Goal: Task Accomplishment & Management: Complete application form

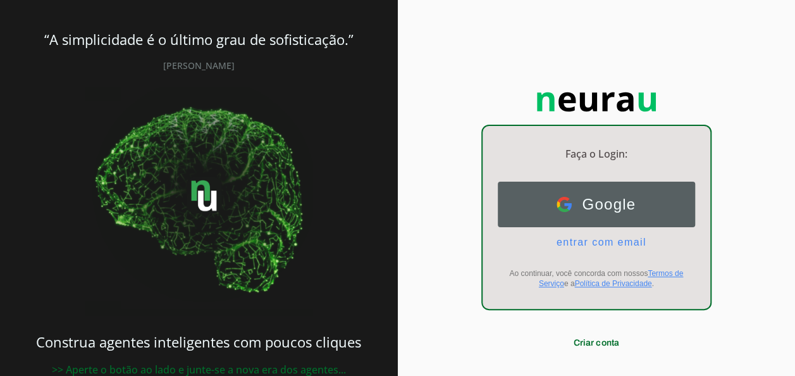
click at [576, 209] on span "Google" at bounding box center [604, 205] width 64 height 18
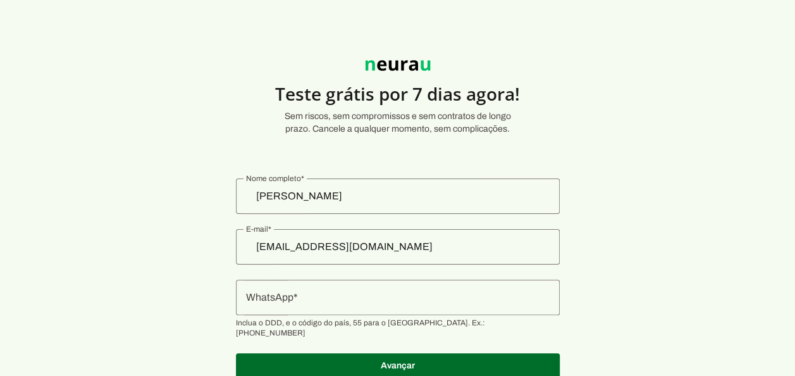
scroll to position [38, 0]
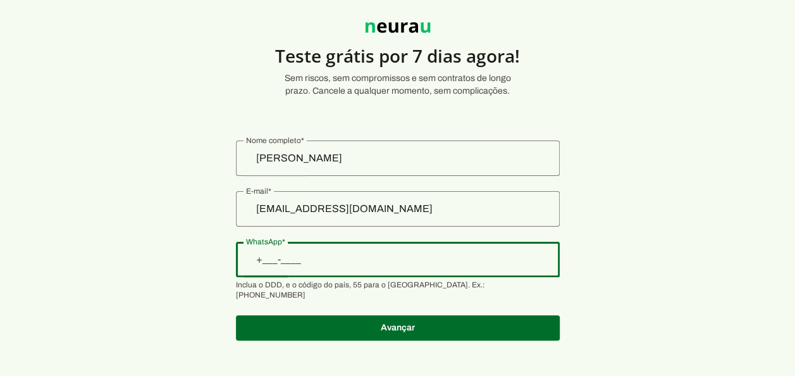
click at [380, 252] on input "WhatsApp" at bounding box center [398, 259] width 304 height 15
type input "[PHONE_NUMBER]"
type md-outlined-text-field "[PHONE_NUMBER]"
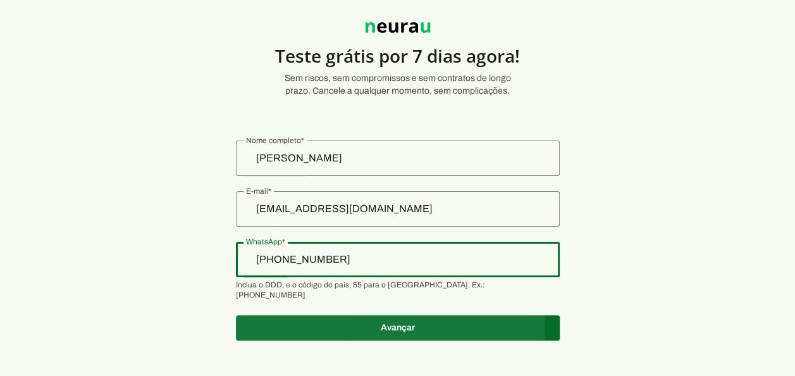
click at [418, 320] on span at bounding box center [398, 328] width 324 height 30
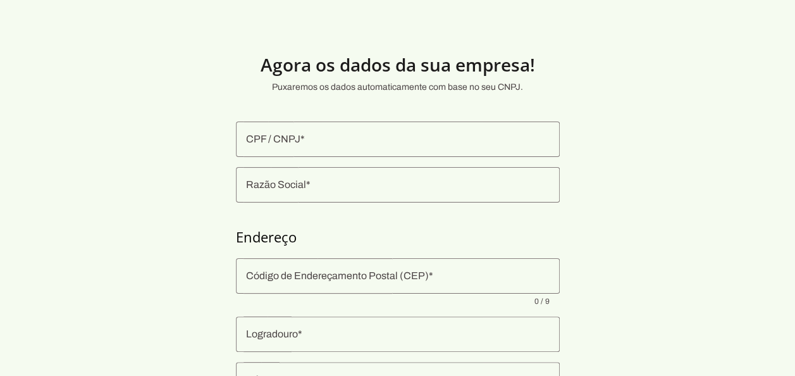
click at [313, 136] on input "CPF / CNPJ" at bounding box center [398, 139] width 304 height 15
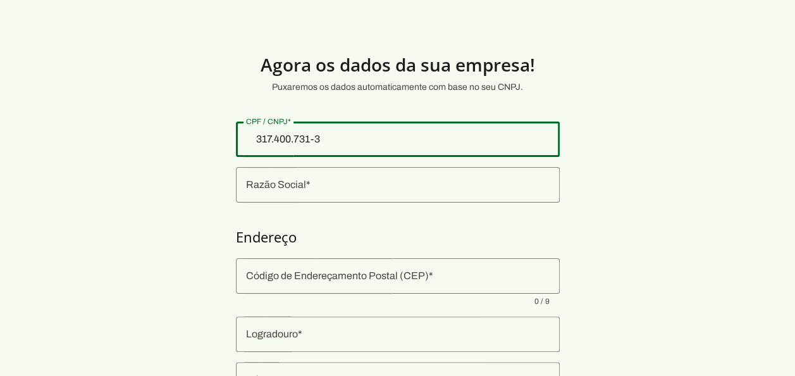
type input "317.400.731-34"
type md-outlined-text-field "317.400.731-34"
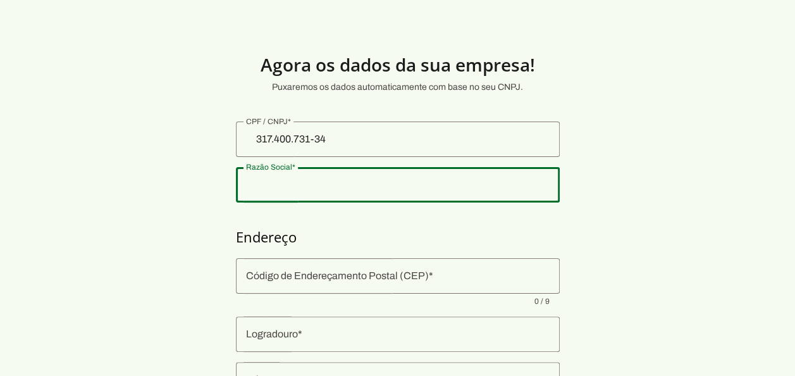
click at [311, 178] on input "Razão Social" at bounding box center [398, 184] width 304 height 15
type input "O"
type input "Providencia"
type md-outlined-text-field "Providencia"
click at [380, 269] on input "Código de Endereçamento Postal (CEP)" at bounding box center [398, 275] width 304 height 15
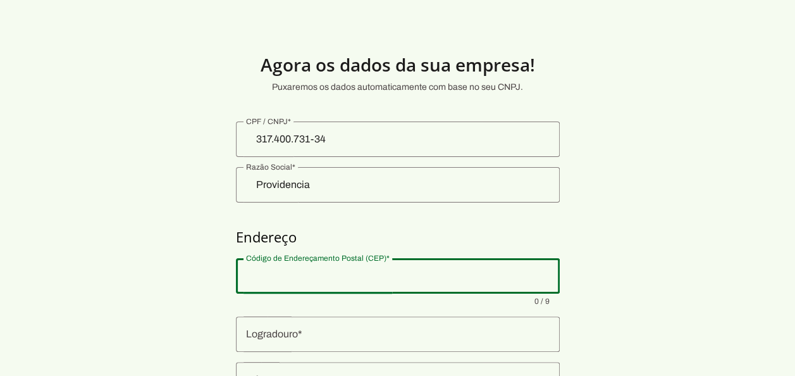
type input "71020-460"
type input "109"
type md-outlined-text-field "109"
type input "[GEOGRAPHIC_DATA]"
type md-outlined-text-field "[GEOGRAPHIC_DATA]"
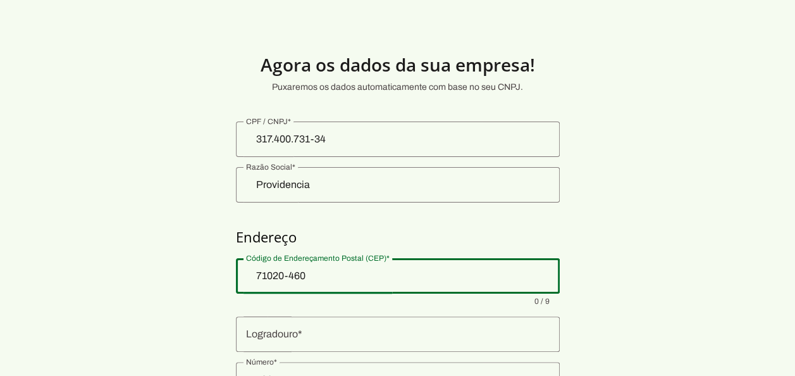
type input "DF"
type md-outlined-text-field "DF"
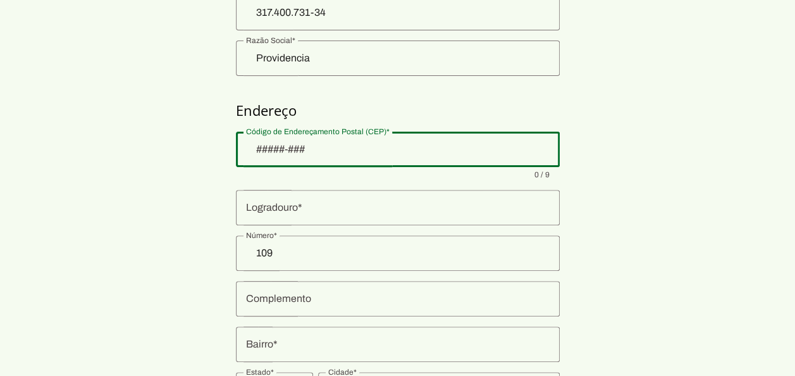
click at [335, 208] on input "Logradouro" at bounding box center [398, 207] width 304 height 15
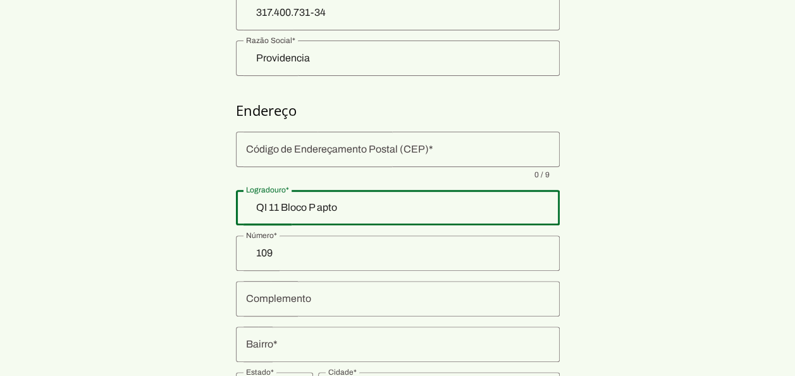
type input "QI 11 Bloco P apto"
type md-outlined-text-field "QI 11 Bloco P apto"
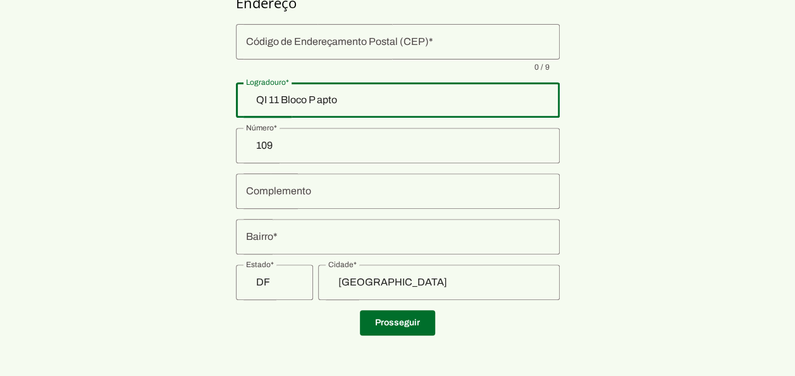
click at [282, 200] on div at bounding box center [398, 190] width 324 height 35
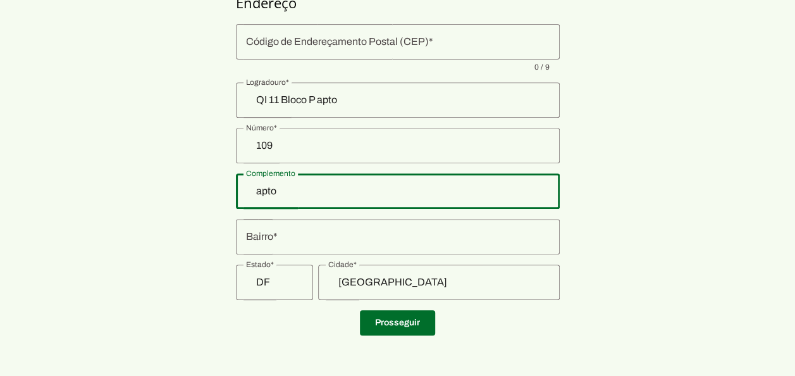
type input "apto"
type md-outlined-text-field "apto"
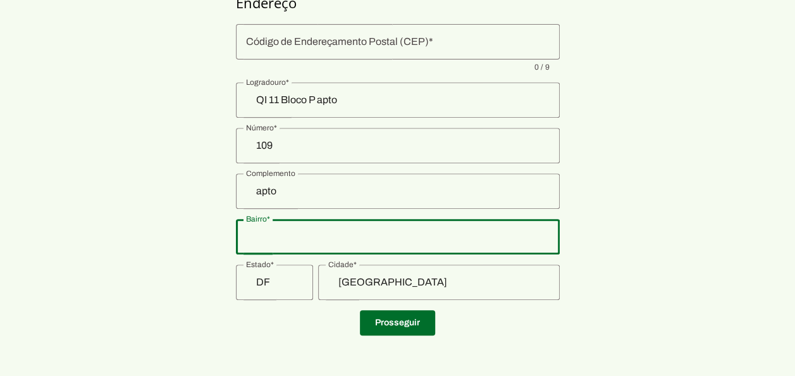
click at [266, 247] on div at bounding box center [398, 236] width 324 height 35
type input "g"
type input "Guará I"
type md-outlined-text-field "Guará I"
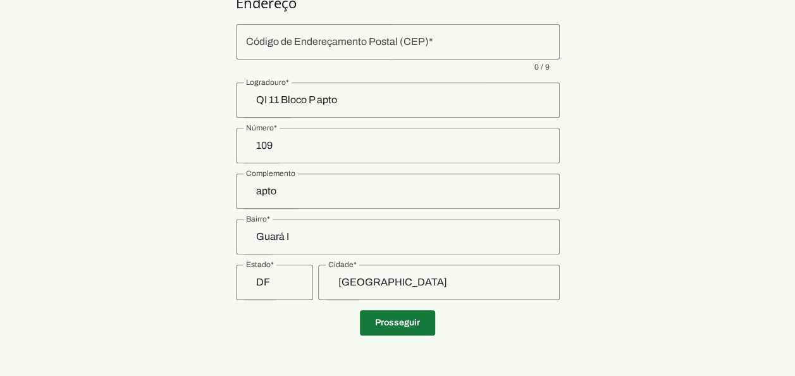
click at [390, 318] on span at bounding box center [397, 322] width 75 height 30
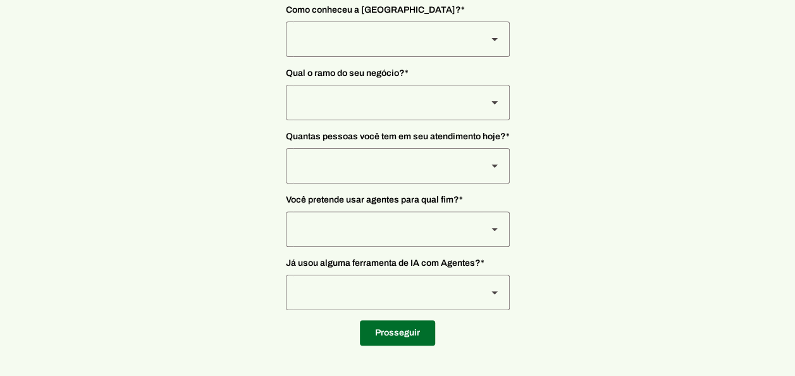
scroll to position [1, 0]
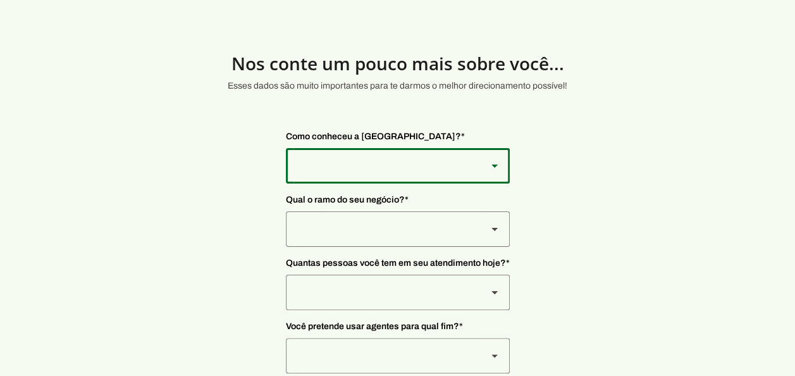
click at [480, 167] on div at bounding box center [495, 165] width 30 height 35
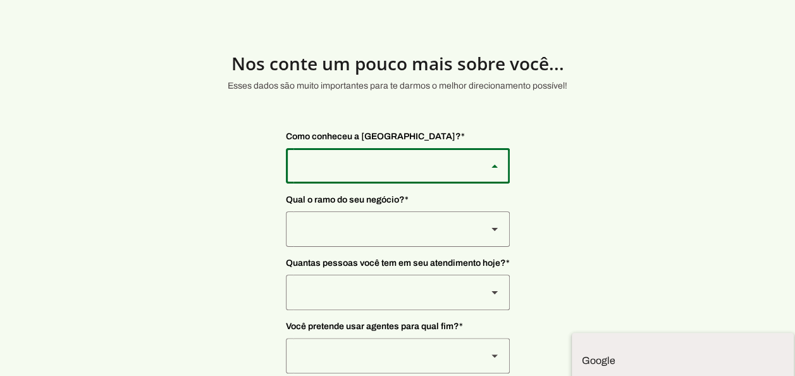
scroll to position [65, 0]
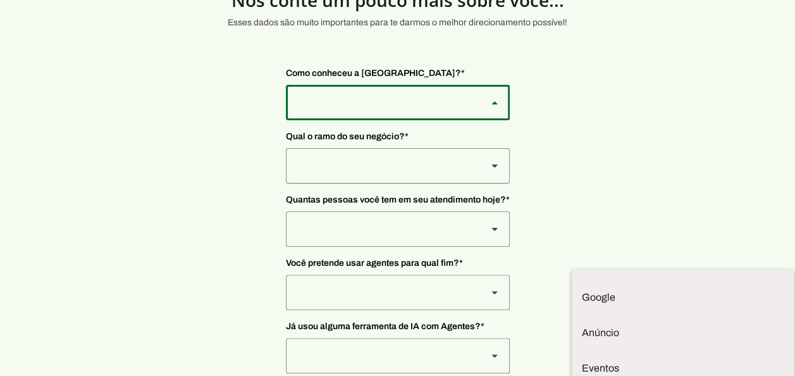
click at [582, 234] on slot at bounding box center [683, 226] width 202 height 15
type md-outlined-select "2T9npeis8Wh8Ak2FRLcI"
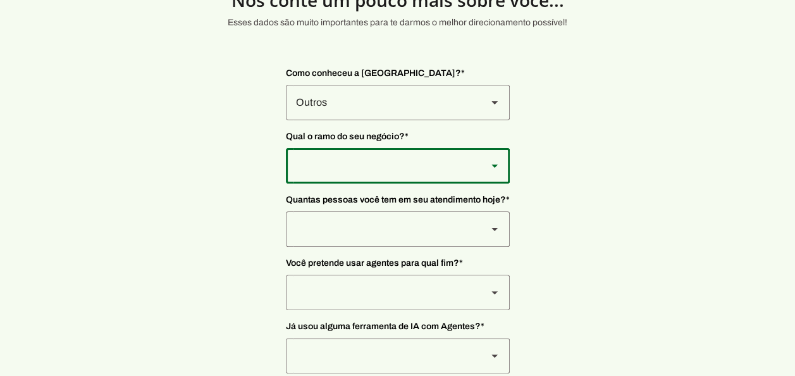
click at [403, 120] on div at bounding box center [381, 102] width 191 height 35
click at [0, 0] on slot at bounding box center [0, 0] width 0 height 0
type md-outlined-select "L7c3Qm59DPDoD5qFBh3Y"
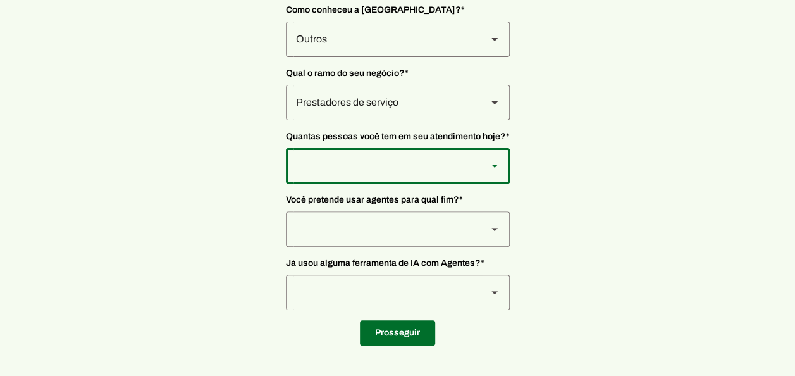
click at [399, 57] on div at bounding box center [381, 39] width 191 height 35
click at [0, 0] on slot at bounding box center [0, 0] width 0 height 0
type md-outlined-select "yHmeUixsC5IlBgFUkJwN"
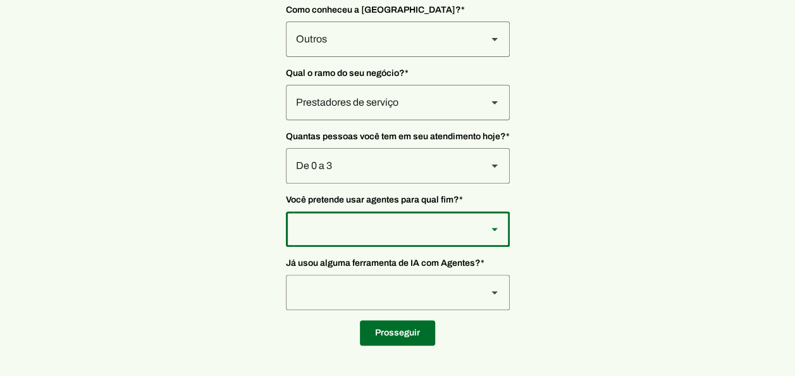
click at [362, 57] on div at bounding box center [381, 39] width 191 height 35
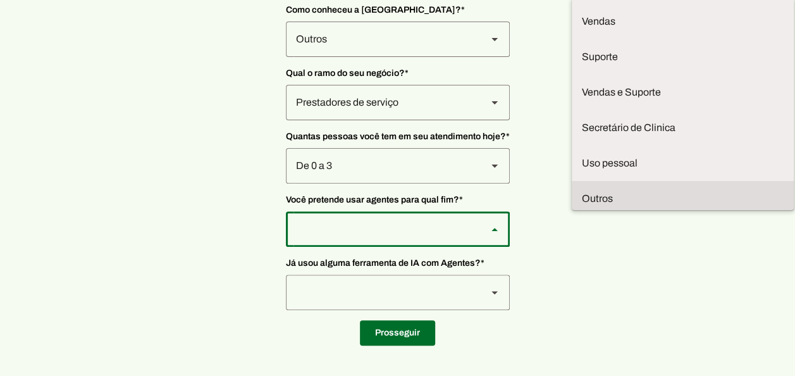
click at [0, 0] on md-item "Outros" at bounding box center [0, 0] width 0 height 0
type md-outlined-select "TQ03nJjaFpOavTUYmmuq"
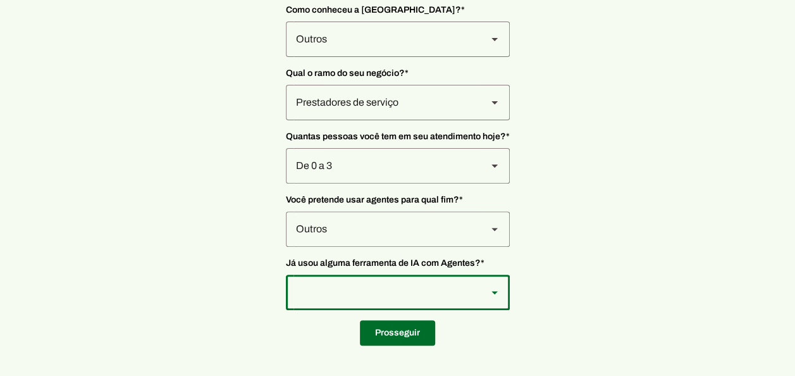
click at [369, 57] on div at bounding box center [381, 39] width 191 height 35
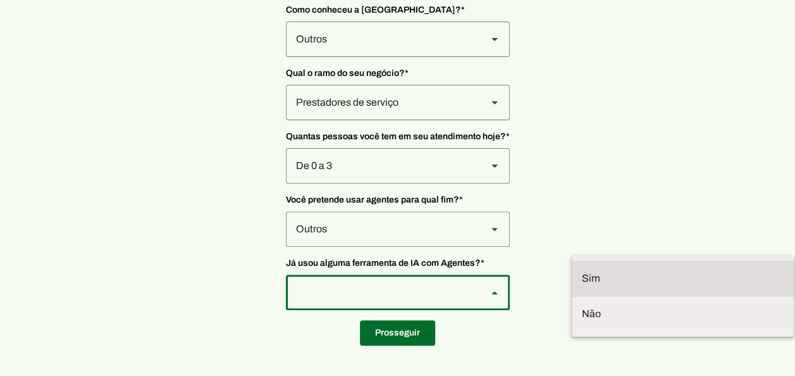
click at [0, 0] on slot at bounding box center [0, 0] width 0 height 0
type md-outlined-select "VW4vzTVOoC6mj29ueI2H"
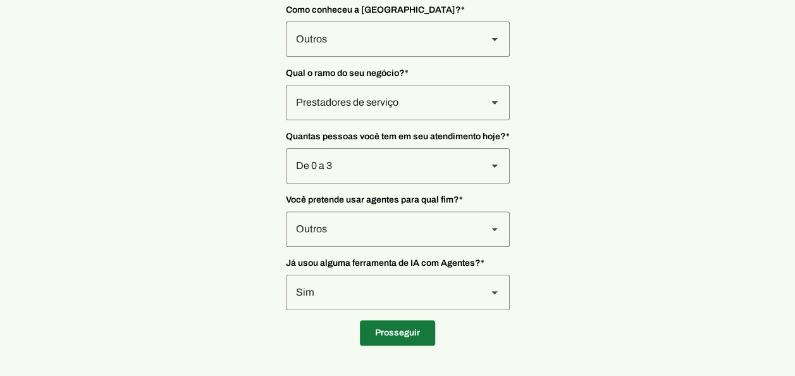
click at [406, 329] on span at bounding box center [397, 333] width 75 height 30
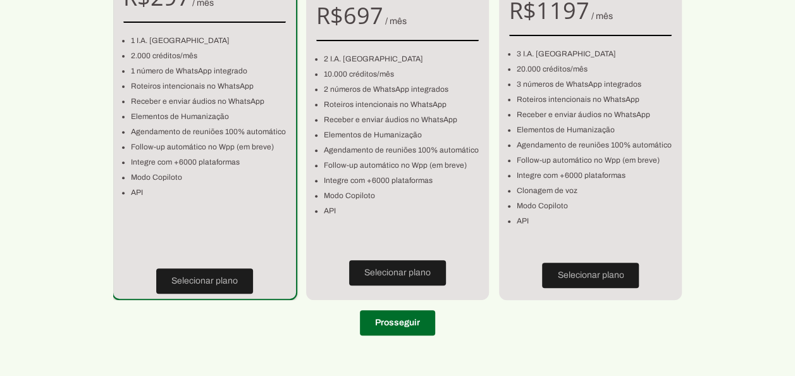
scroll to position [53, 0]
